Goal: Transaction & Acquisition: Purchase product/service

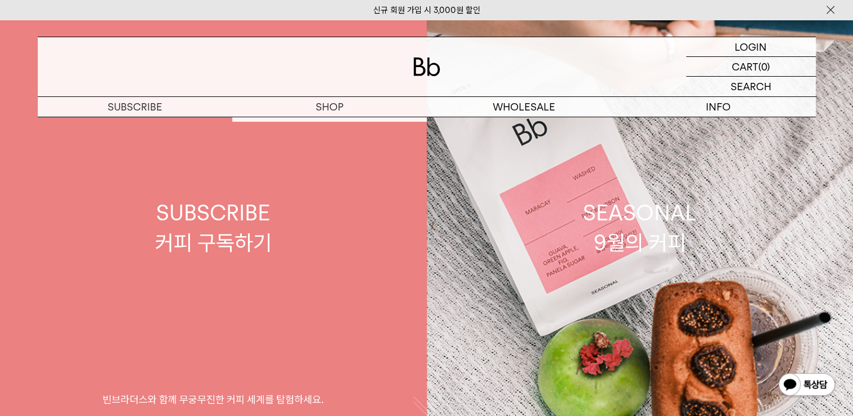
click at [327, 127] on link "SUBSCRIBE 커피 구독하기 빈브라더스와 함께 무궁무진한 커피 세계를 탐험하세요." at bounding box center [213, 228] width 427 height 416
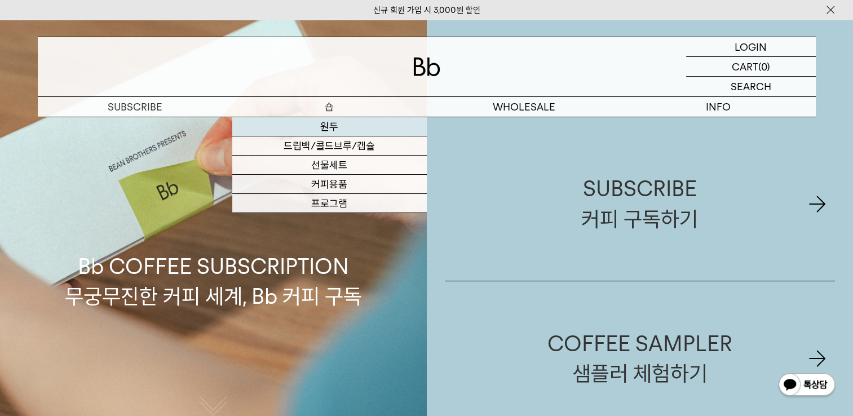
click at [330, 129] on link "원두" at bounding box center [329, 126] width 195 height 19
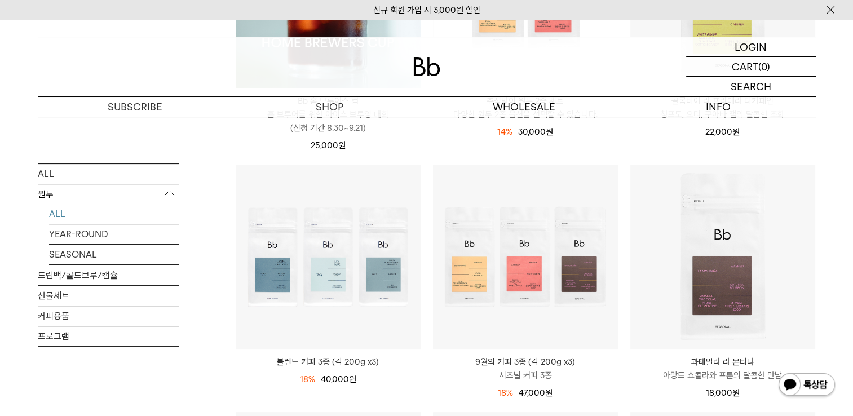
scroll to position [338, 0]
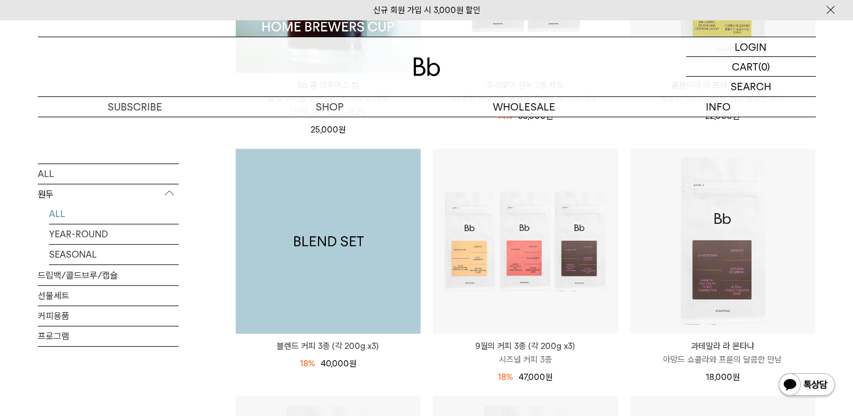
click at [399, 236] on img at bounding box center [328, 241] width 185 height 185
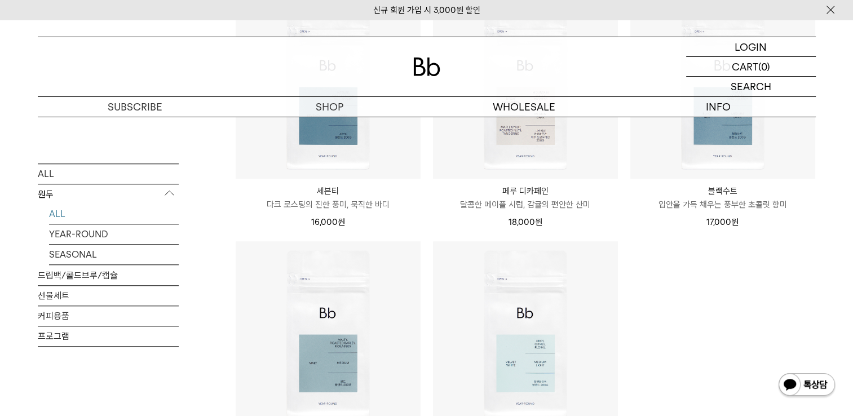
scroll to position [1108, 0]
